Goal: Find specific page/section

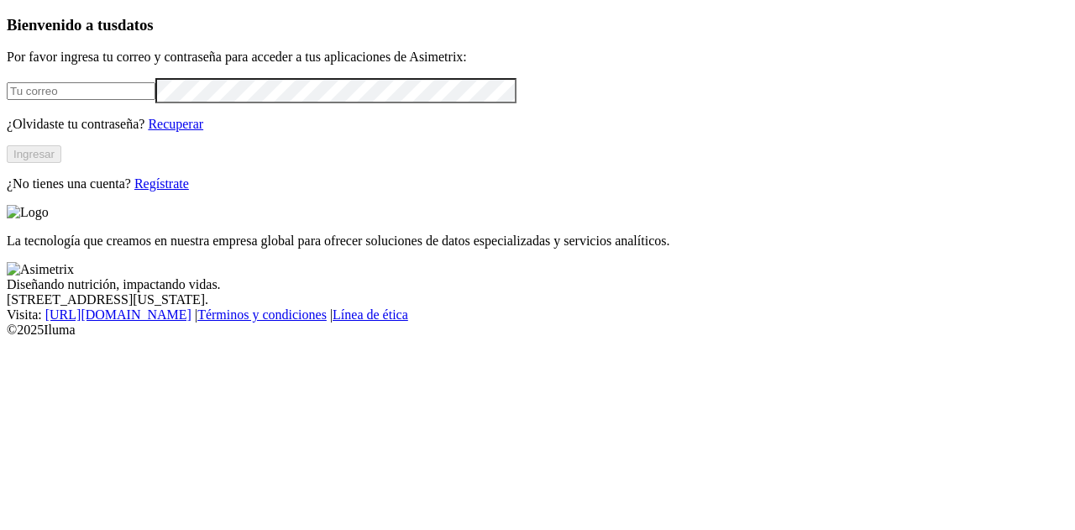
type input "[PERSON_NAME][EMAIL_ADDRESS][DOMAIN_NAME]"
click at [61, 163] on button "Ingresar" at bounding box center [34, 154] width 55 height 18
